Goal: Task Accomplishment & Management: Manage account settings

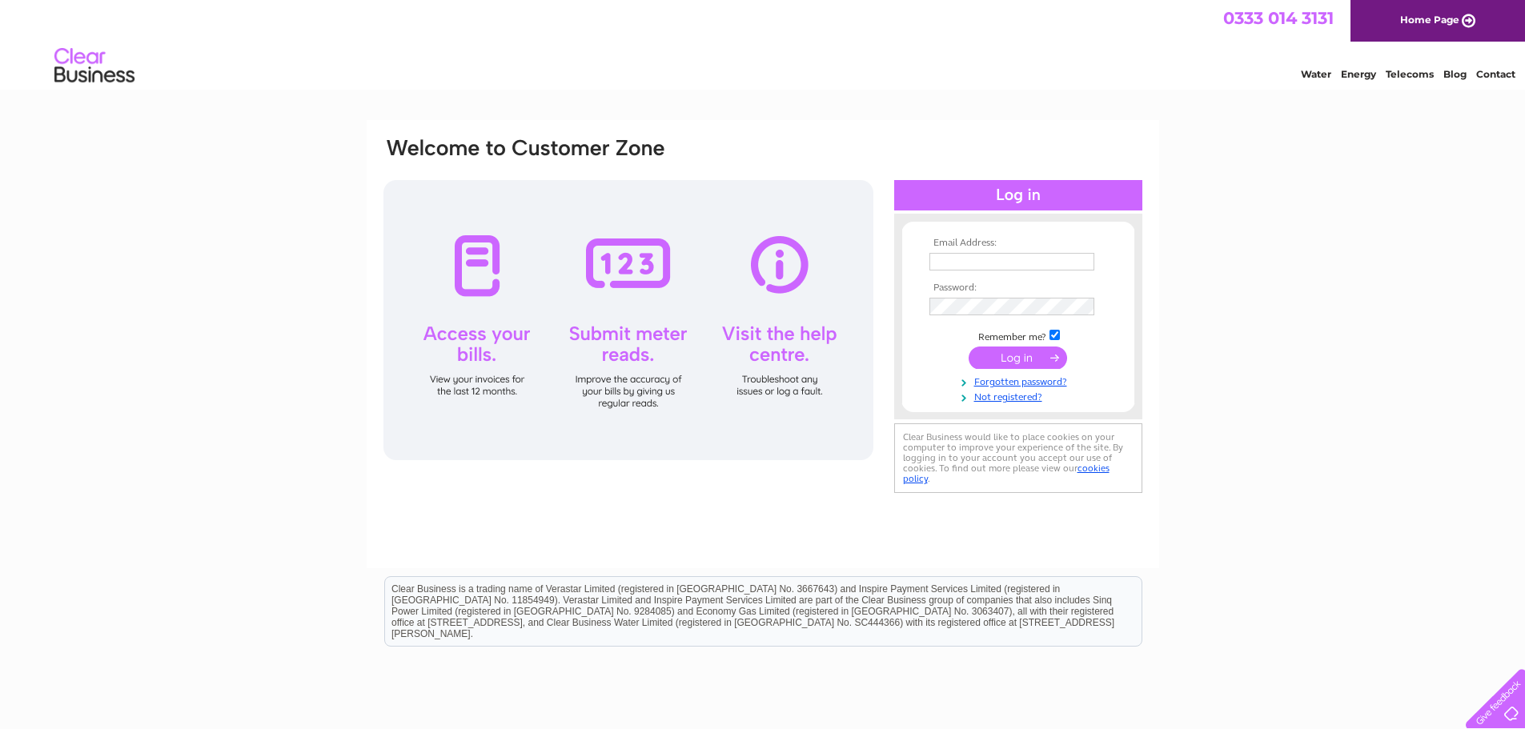
type input "Finance@garvaldedinburgh.org.uk"
click at [1009, 352] on input "submit" at bounding box center [1018, 358] width 98 height 22
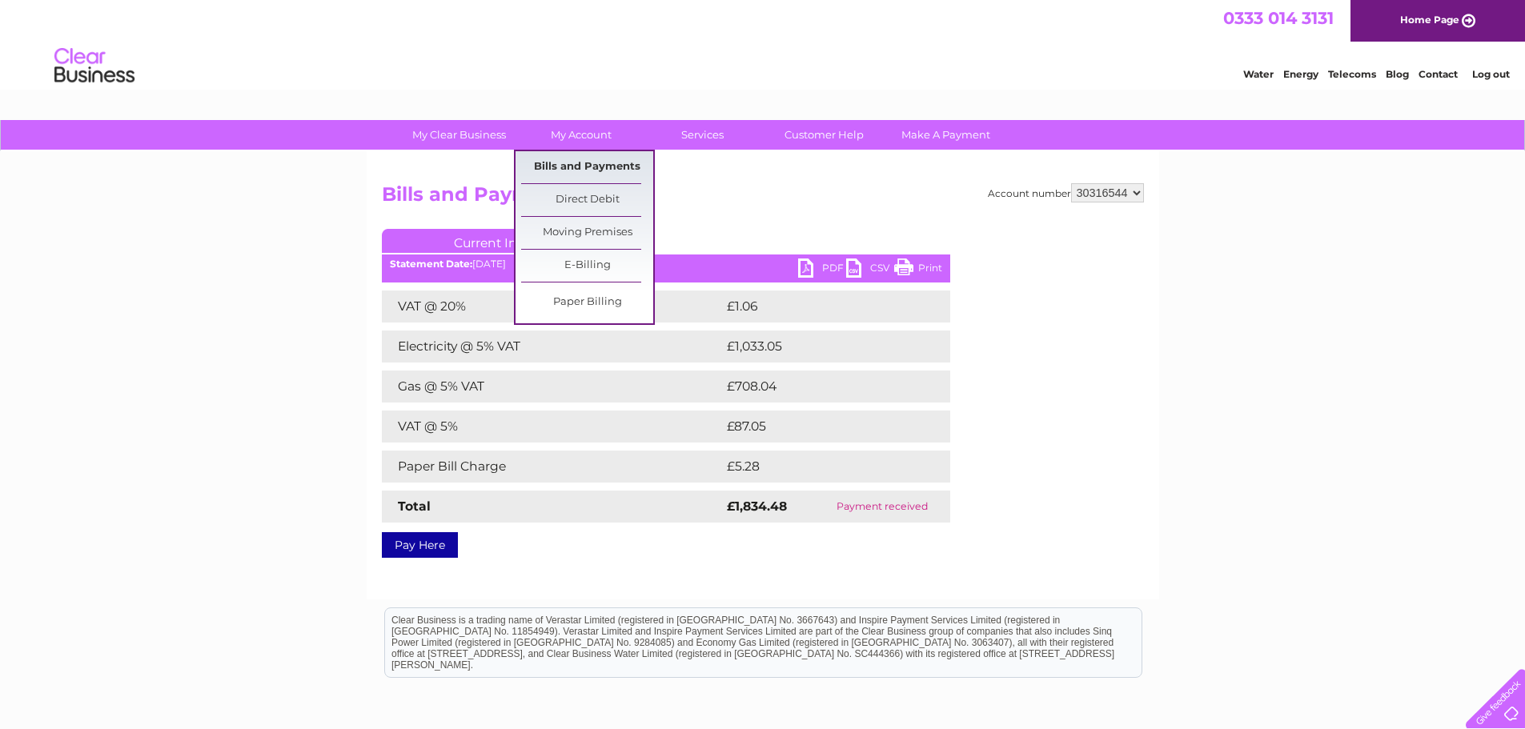
click at [576, 157] on link "Bills and Payments" at bounding box center [587, 167] width 132 height 32
click at [584, 166] on link "Bills and Payments" at bounding box center [587, 167] width 132 height 32
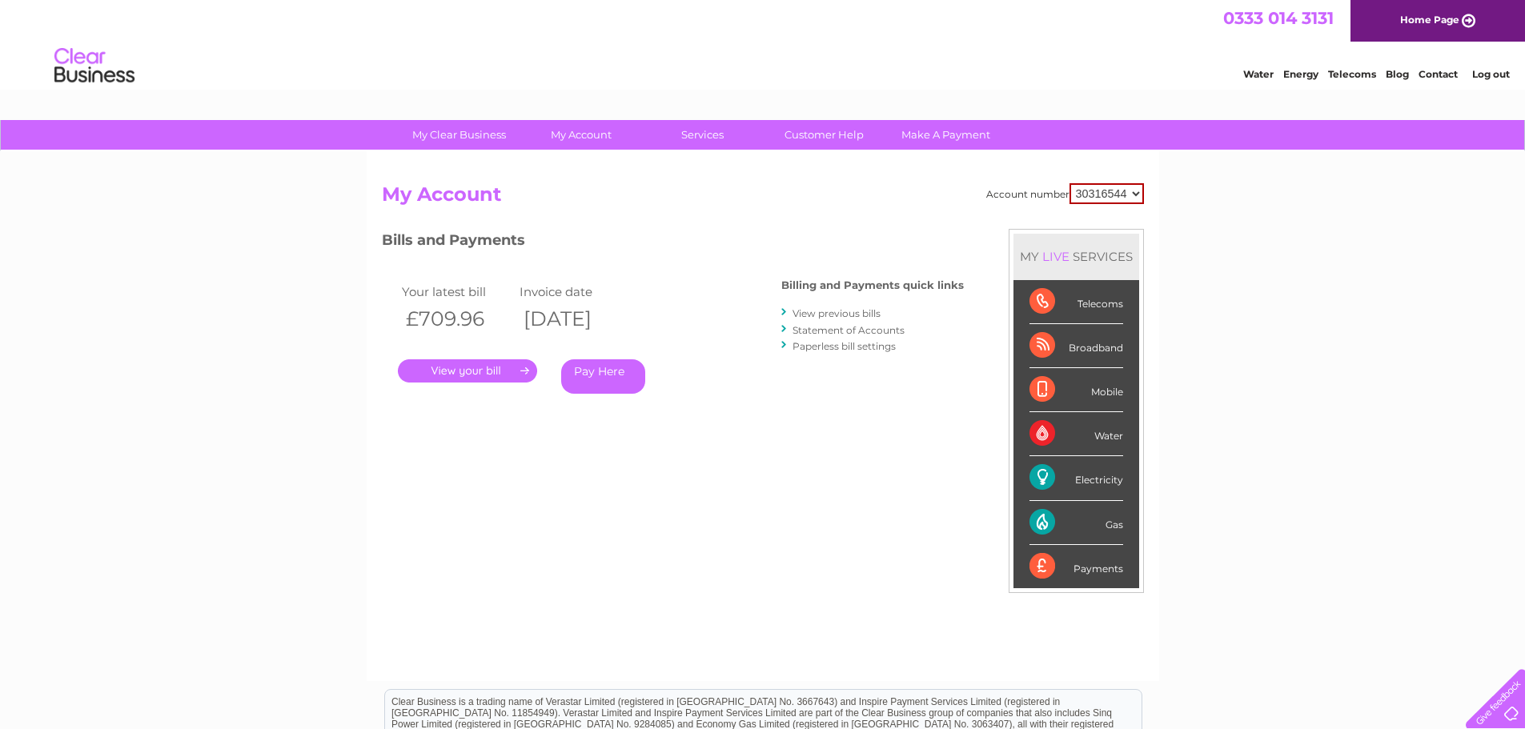
click at [471, 365] on link "." at bounding box center [467, 370] width 139 height 23
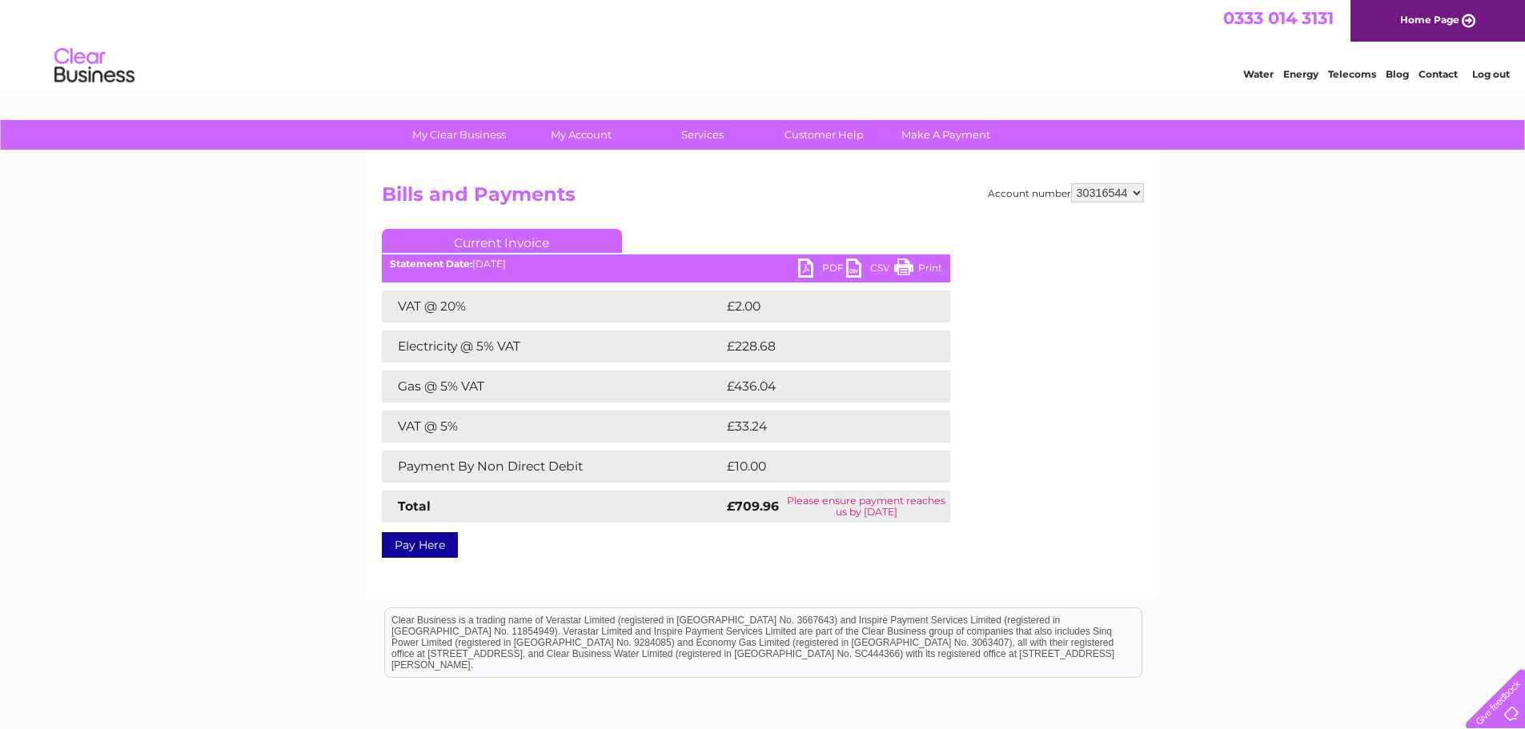
click at [809, 265] on link "PDF" at bounding box center [822, 270] width 48 height 23
click at [1494, 69] on link "Log out" at bounding box center [1491, 74] width 38 height 12
